Goal: Task Accomplishment & Management: Complete application form

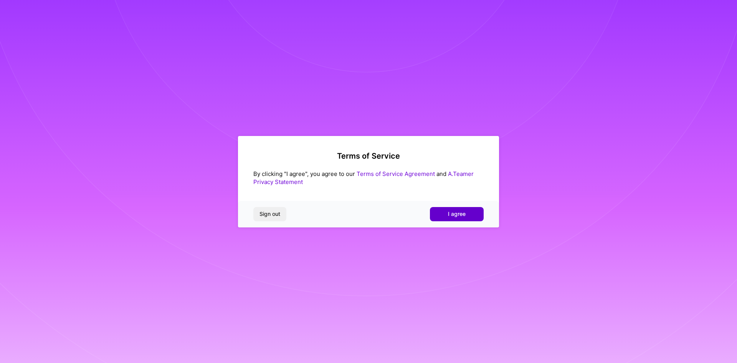
click at [457, 214] on span "I agree" at bounding box center [457, 214] width 18 height 8
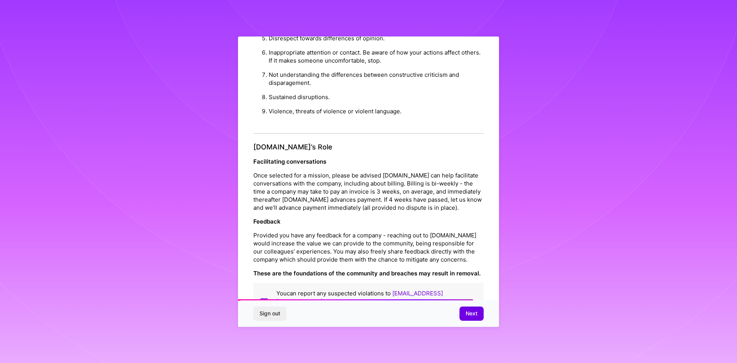
scroll to position [819, 0]
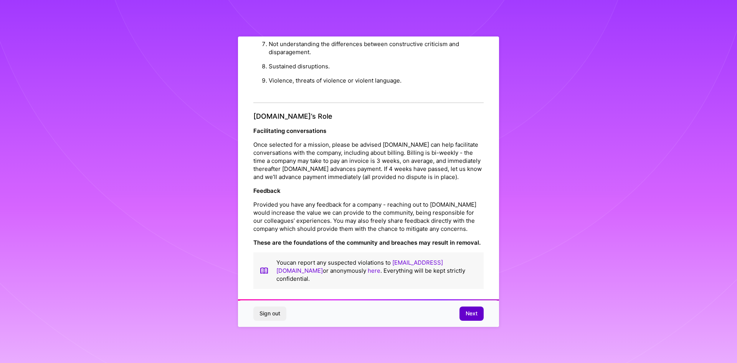
click at [480, 312] on button "Next" at bounding box center [471, 313] width 24 height 14
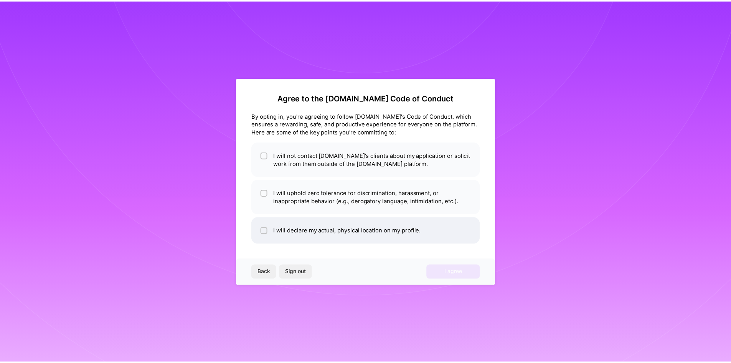
scroll to position [0, 0]
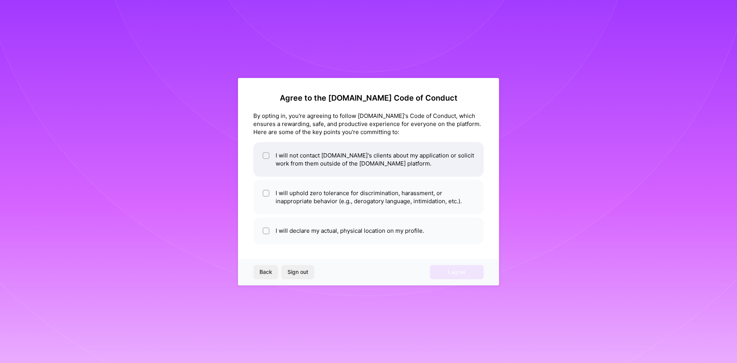
click at [349, 163] on li "I will not contact [DOMAIN_NAME]'s clients about my application or solicit work…" at bounding box center [368, 159] width 230 height 35
checkbox input "true"
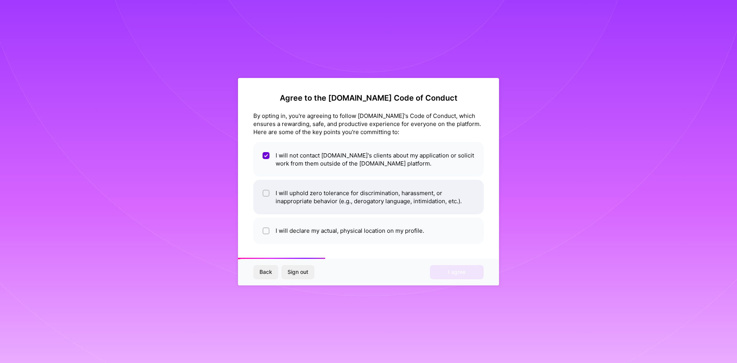
click at [319, 195] on li "I will uphold zero tolerance for discrimination, harassment, or inappropriate b…" at bounding box center [368, 197] width 230 height 35
checkbox input "true"
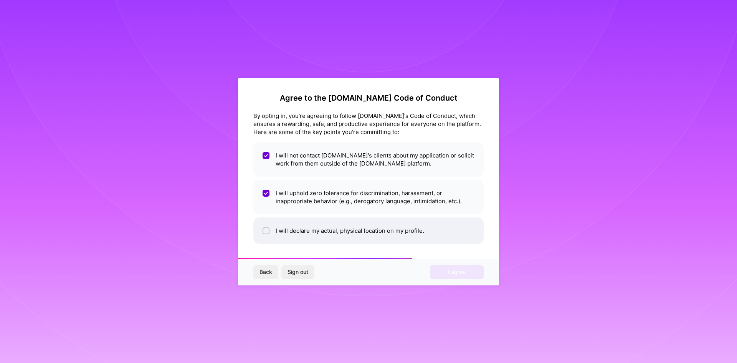
click at [322, 234] on li "I will declare my actual, physical location on my profile." at bounding box center [368, 230] width 230 height 26
checkbox input "true"
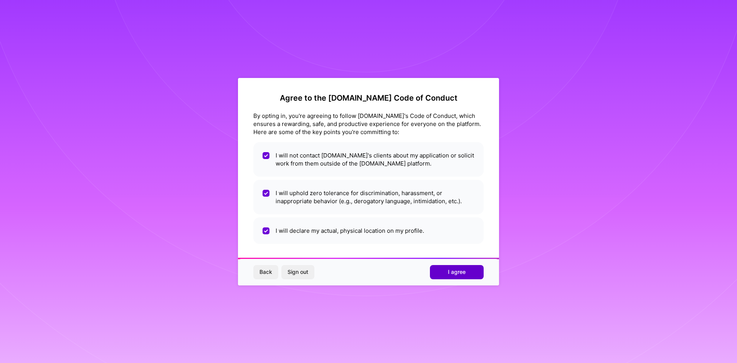
click at [447, 274] on button "I agree" at bounding box center [457, 272] width 54 height 14
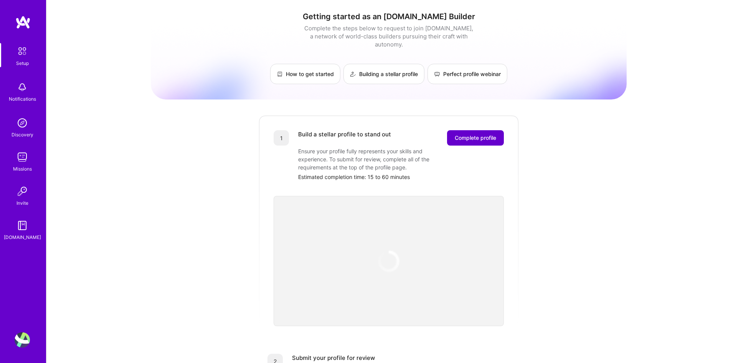
click at [487, 134] on span "Complete profile" at bounding box center [475, 138] width 41 height 8
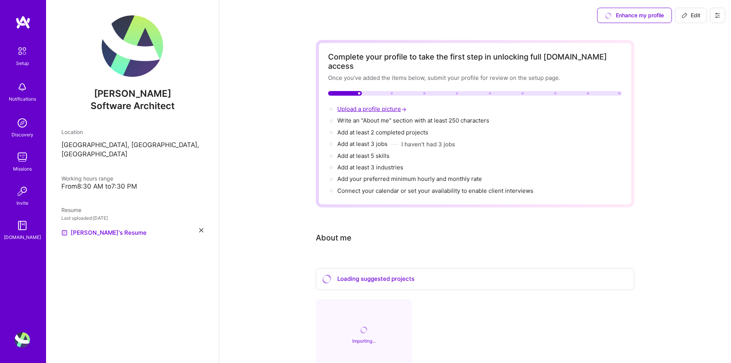
click at [386, 105] on span "Upload a profile picture →" at bounding box center [372, 108] width 71 height 7
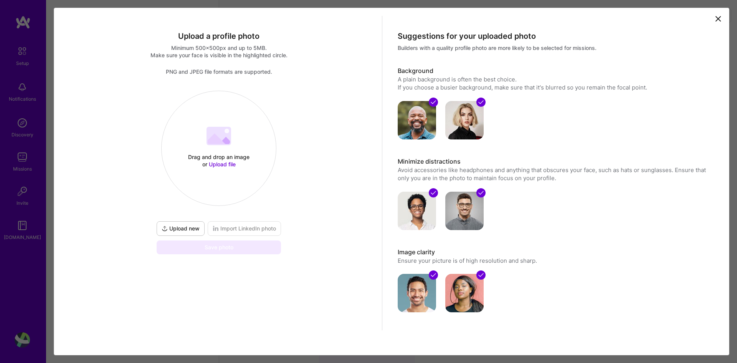
click at [224, 156] on div "Drag and drop an image or Upload file" at bounding box center [218, 160] width 65 height 15
select select "US"
click at [713, 15] on icon at bounding box center [717, 18] width 9 height 9
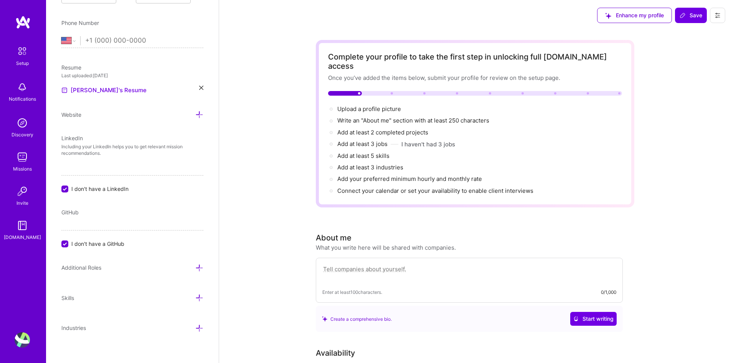
scroll to position [286, 0]
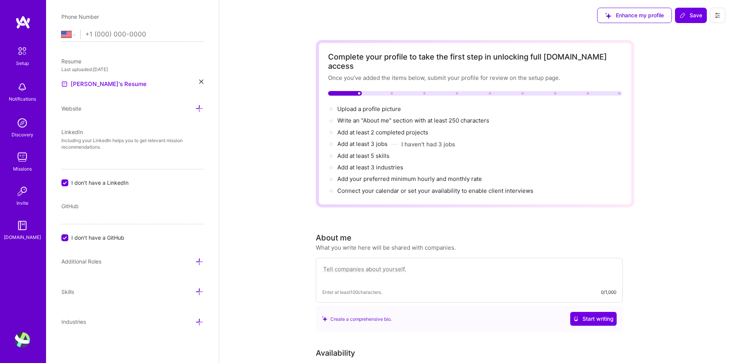
click at [92, 208] on div "GitHub" at bounding box center [132, 206] width 142 height 8
click at [86, 206] on div "GitHub" at bounding box center [132, 206] width 142 height 8
click at [67, 236] on input "I don't have a GitHub" at bounding box center [65, 238] width 7 height 7
paste input "[URL][DOMAIN_NAME]"
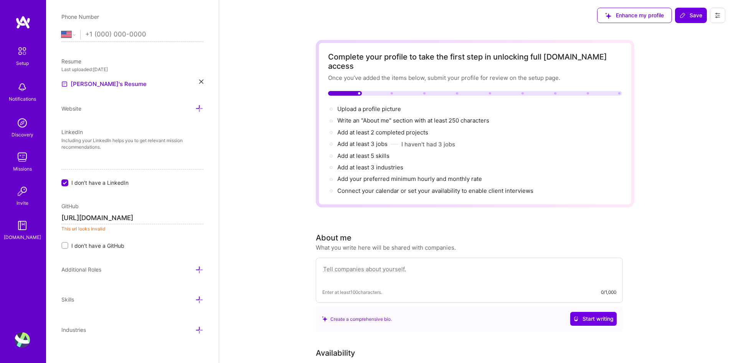
drag, startPoint x: 159, startPoint y: 218, endPoint x: 221, endPoint y: 215, distance: 61.9
type input "[URL][DOMAIN_NAME]"
click at [145, 218] on input "[URL][DOMAIN_NAME]" at bounding box center [132, 218] width 142 height 12
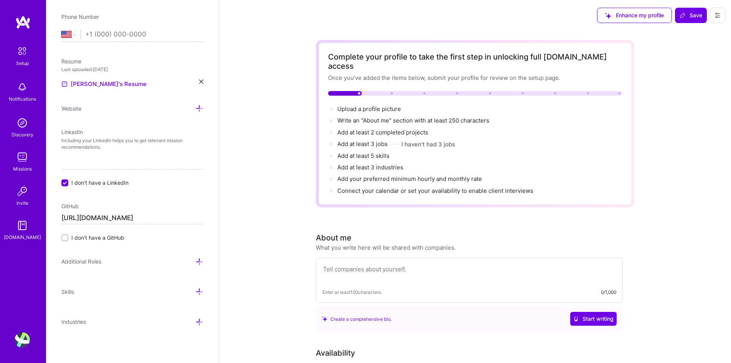
click at [145, 218] on input "[URL][DOMAIN_NAME]" at bounding box center [132, 218] width 142 height 12
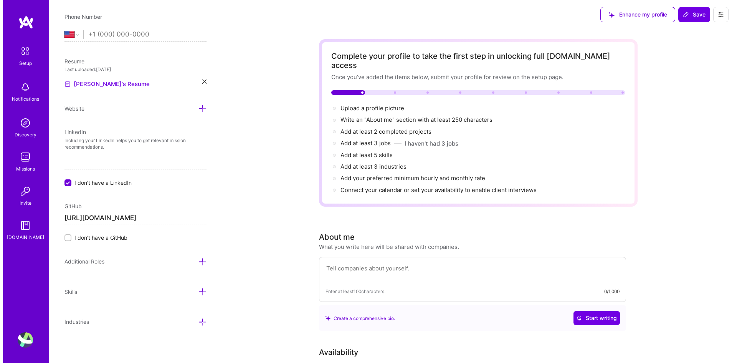
scroll to position [0, 0]
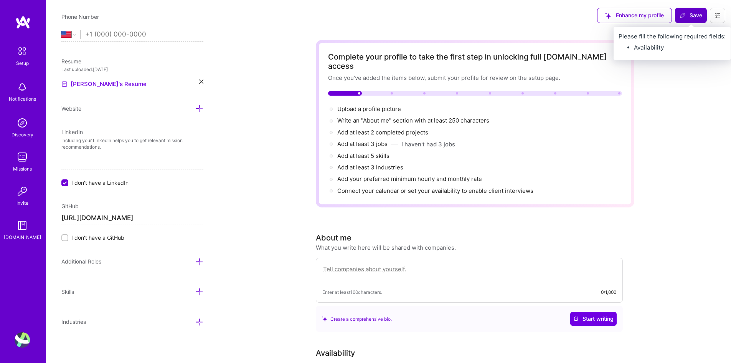
click at [692, 18] on span "Save" at bounding box center [691, 16] width 23 height 8
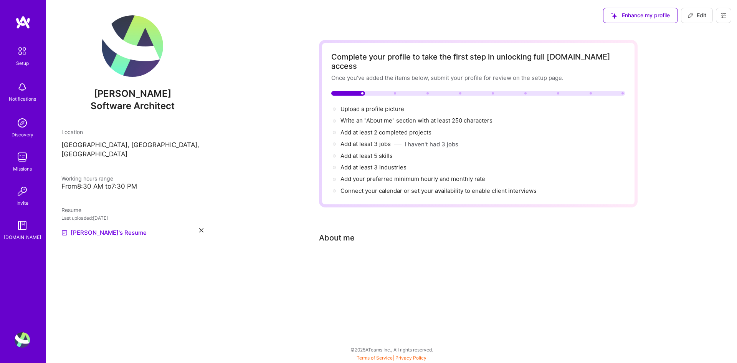
click at [21, 119] on img at bounding box center [22, 122] width 15 height 15
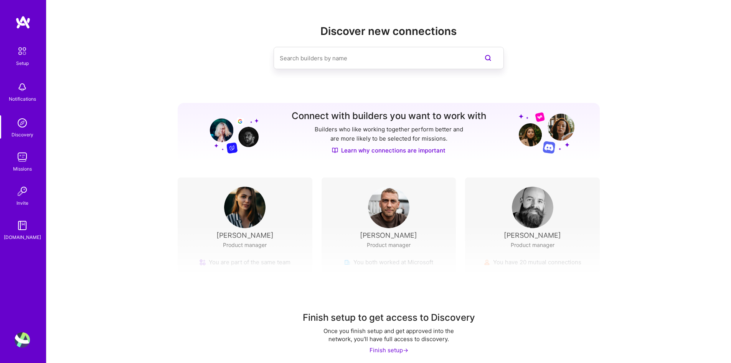
click at [21, 160] on img at bounding box center [22, 156] width 15 height 15
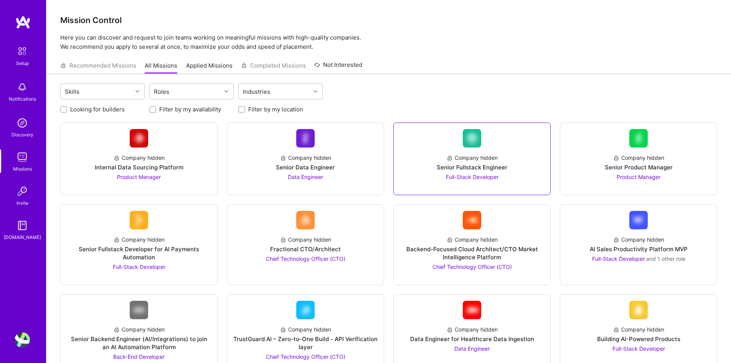
click at [514, 166] on div "Company hidden Senior Fullstack Engineer Full-Stack Developer" at bounding box center [472, 163] width 144 height 33
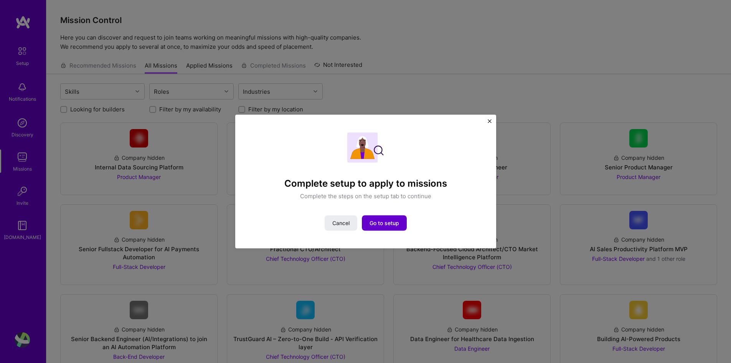
click at [393, 227] on button "Go to setup" at bounding box center [384, 222] width 45 height 15
